Goal: Task Accomplishment & Management: Complete application form

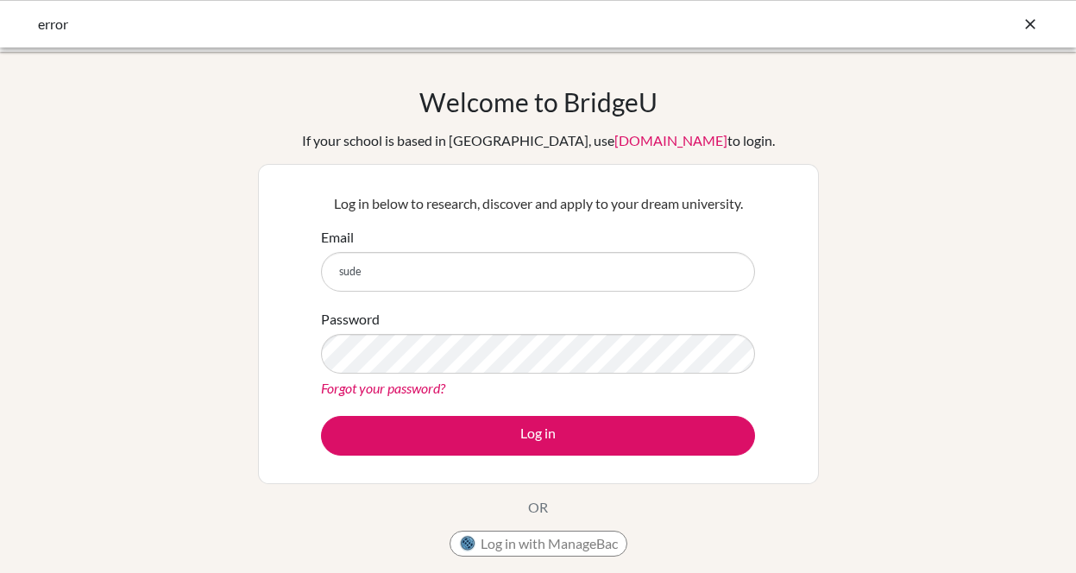
type input "sudeshna@inventureacademy.com"
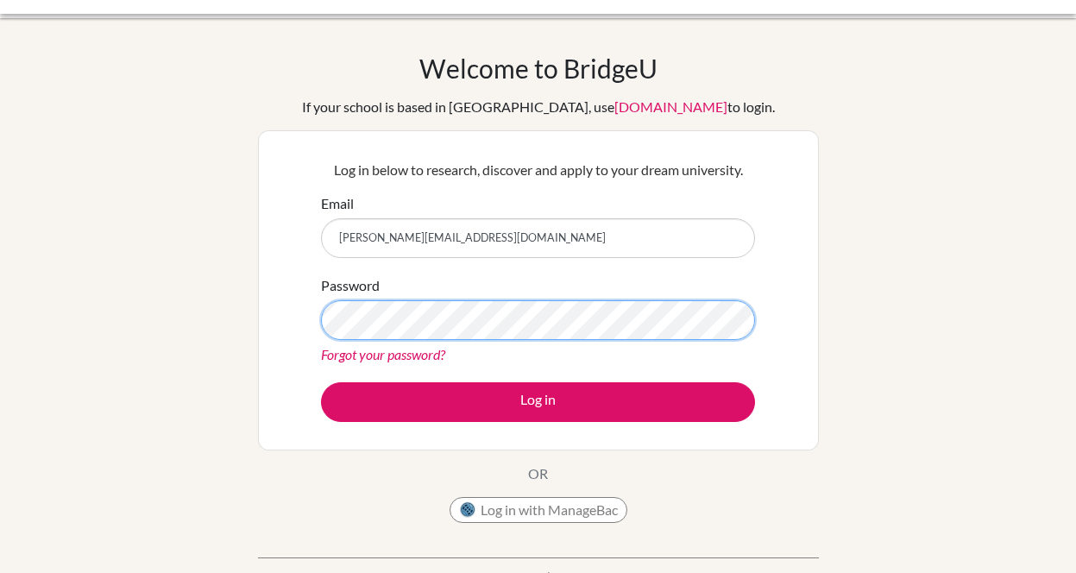
scroll to position [84, 0]
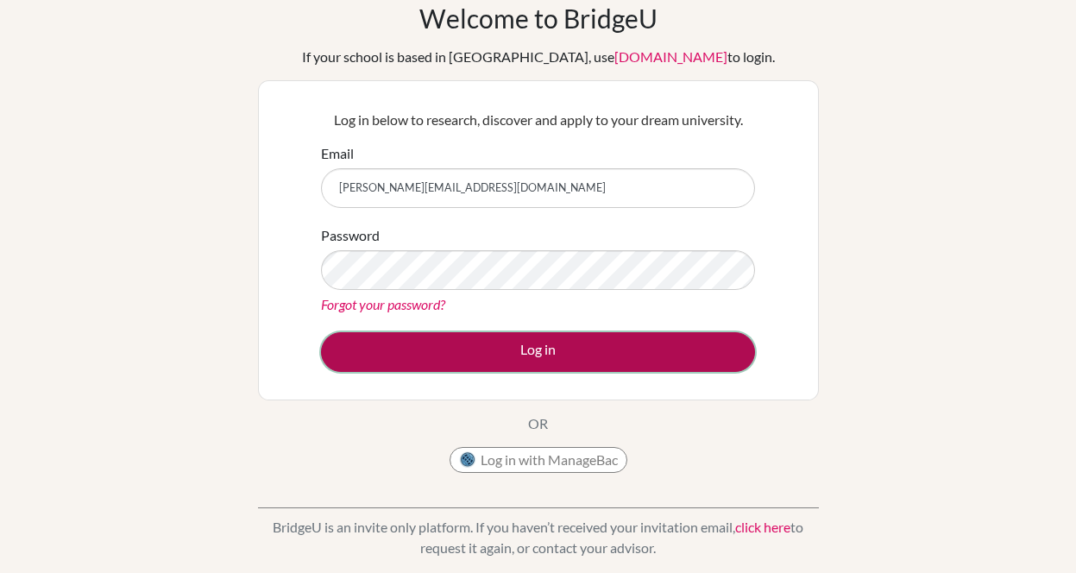
click at [442, 345] on button "Log in" at bounding box center [538, 352] width 434 height 40
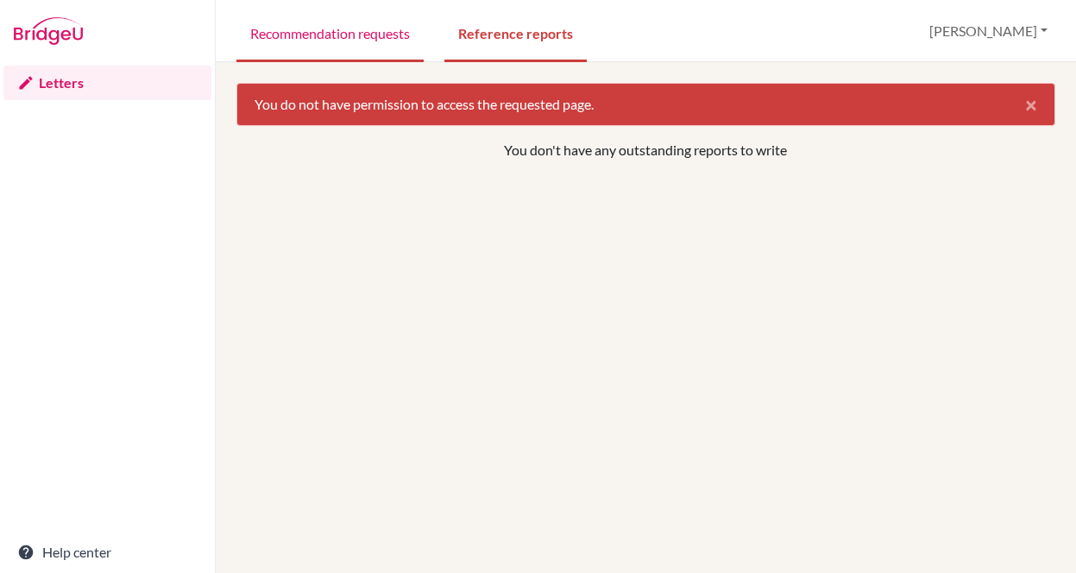
click at [334, 31] on link "Recommendation requests" at bounding box center [329, 33] width 187 height 60
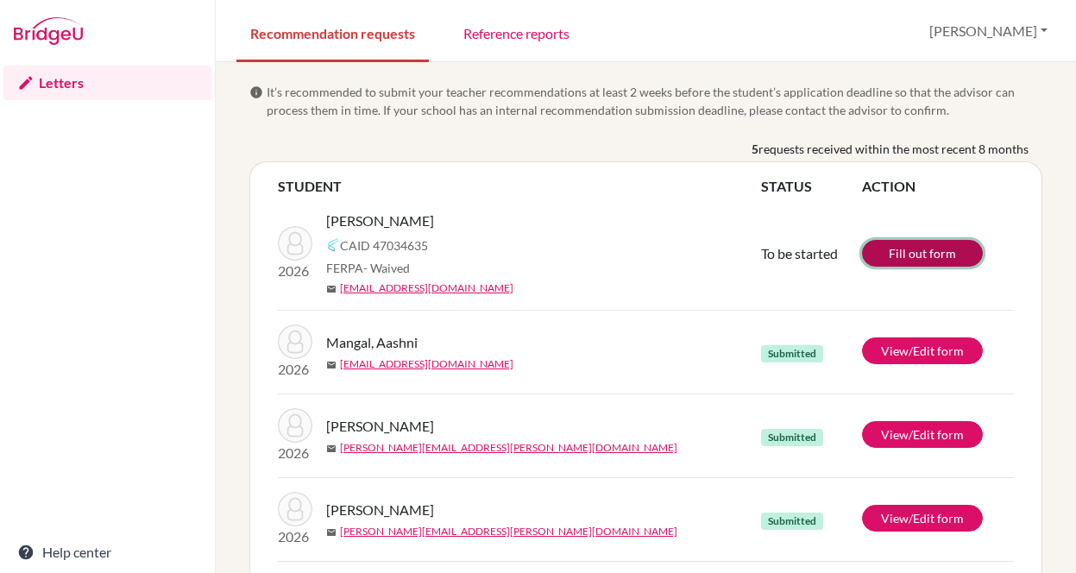
click at [892, 254] on link "Fill out form" at bounding box center [922, 253] width 121 height 27
